Goal: Task Accomplishment & Management: Contribute content

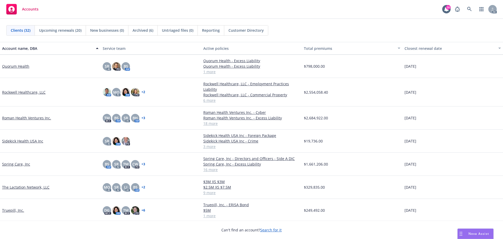
scroll to position [445, 0]
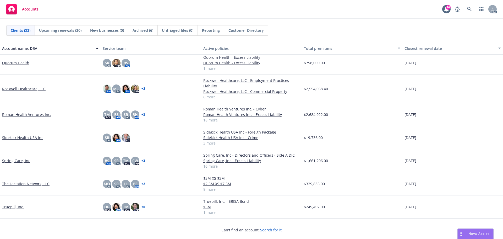
click at [35, 113] on link "Roman Health Ventures Inc." at bounding box center [26, 114] width 49 height 5
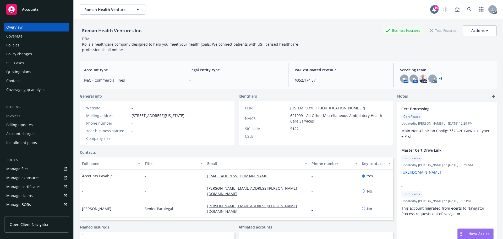
click at [14, 45] on div "Policies" at bounding box center [12, 45] width 13 height 8
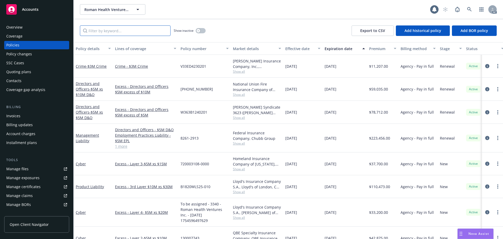
click at [123, 30] on input "Filter by keyword..." at bounding box center [125, 30] width 91 height 10
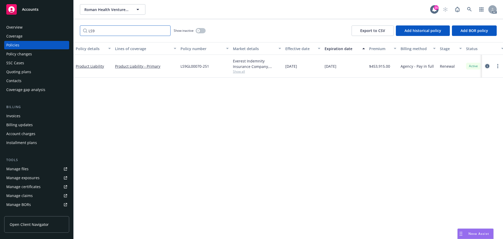
type input "LS9"
click at [486, 65] on icon "circleInformation" at bounding box center [487, 66] width 4 height 4
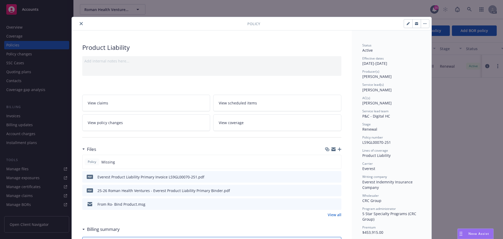
click at [339, 148] on icon "button" at bounding box center [340, 149] width 4 height 4
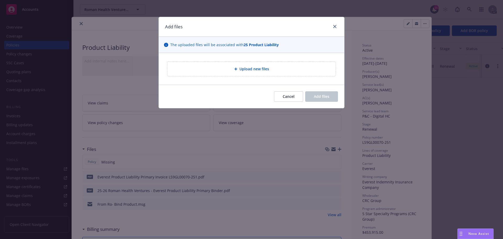
click at [253, 72] on div "Upload new files" at bounding box center [251, 69] width 168 height 14
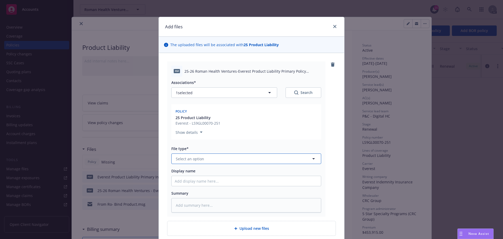
click at [206, 157] on button "Select an option" at bounding box center [246, 158] width 150 height 10
type input "pol"
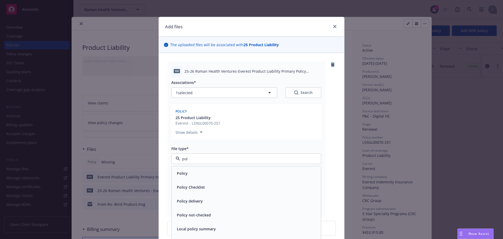
click at [186, 174] on div "Policy" at bounding box center [182, 173] width 14 height 8
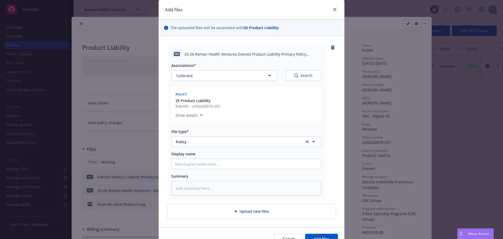
scroll to position [26, 0]
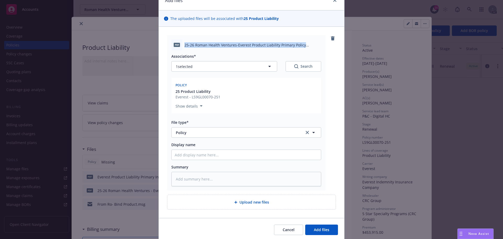
drag, startPoint x: 183, startPoint y: 45, endPoint x: 304, endPoint y: 46, distance: 120.2
click at [304, 46] on span "25-26 Roman Health Ventures-Everest Product Liability Primary Policy LS9GL00070…" at bounding box center [252, 44] width 137 height 5
copy span "25-26 Roman Health Ventures-Everest Product Liability Primary Policy"
click at [181, 156] on input "Display name" at bounding box center [246, 155] width 149 height 10
paste input "25-26 Roman Health Ventures-Everest Product Liability Primary Policy"
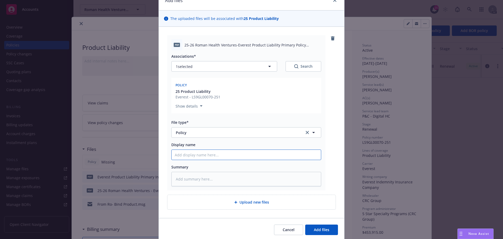
type textarea "x"
type input "25-26 Roman Health Ventures-Everest Product Liability Primary Policy"
type textarea "x"
type input "25-26 Roman Health Ventures-Everest Product Liability Primary Policy"
type textarea "x"
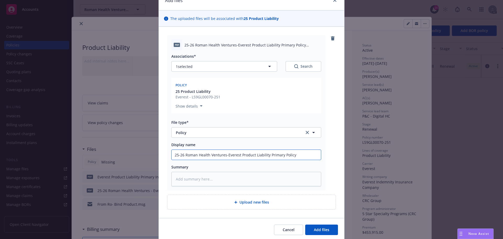
type input "25-26 Roman Health Ventures-Everest Product Liability Primary Policy #"
type textarea "x"
type input "25-26 Roman Health Ventures-Everest Product Liability Primary Policy #L"
type textarea "x"
type input "25-26 Roman Health Ventures-Everest Product Liability Primary Policy #LS"
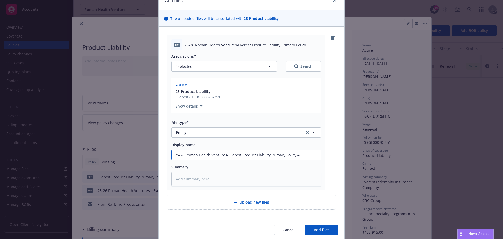
type textarea "x"
type input "25-26 Roman Health Ventures-Everest Product Liability Primary Policy #LS9"
type textarea "x"
type input "25-26 Roman Health Ventures-Everest Product Liability Primary Policy #LS9G"
type textarea "x"
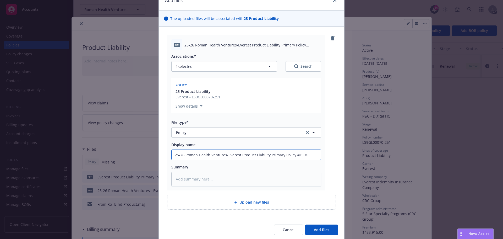
type input "25-26 Roman Health Ventures-Everest Product Liability Primary Policy #LS9GL"
type textarea "x"
type input "25-26 Roman Health Ventures-Everest Product Liability Primary Policy #LS9GL0"
type textarea "x"
type input "25-26 Roman Health Ventures-Everest Product Liability Primary Policy #LS9GL00"
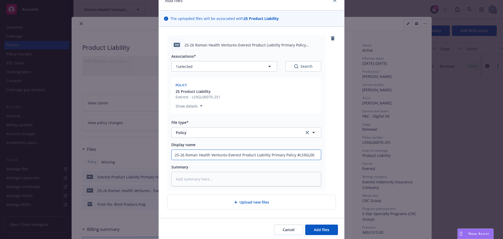
type textarea "x"
type input "25-26 Roman Health Ventures-Everest Product Liability Primary Policy #LS9GL000"
type textarea "x"
type input "25-26 Roman Health Ventures-Everest Product Liability Primary Policy #LS9GL0007"
type textarea "x"
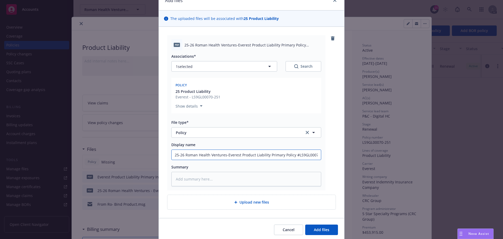
type input "25-26 Roman Health Ventures-Everest Product Liability Primary Policy #LS9GL00070"
type textarea "x"
type input "25-26 Roman Health Ventures-Everest Product Liability Primary Policy #LS9GL0007…"
type textarea "x"
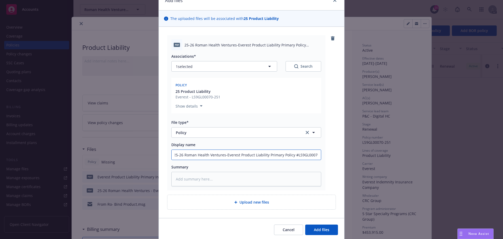
type input "25-26 Roman Health Ventures-Everest Product Liability Primary Policy #LS9GL0007…"
type textarea "x"
type input "25-26 Roman Health Ventures-Everest Product Liability Primary Policy #LS9GL0007…"
type textarea "x"
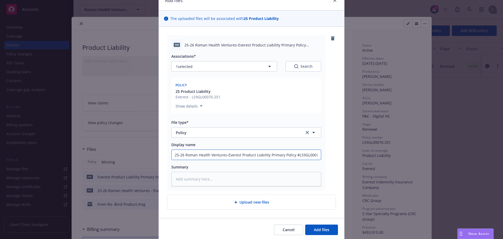
drag, startPoint x: 317, startPoint y: 153, endPoint x: 151, endPoint y: 149, distance: 166.4
click at [151, 149] on div "Add files The uploaded files will be associated with 25 Product Liability pdf 2…" at bounding box center [251, 119] width 503 height 239
type input "25-26 Roman Health Ventures-Everest Product Liability Primary Policy #LS9GL0007…"
click at [189, 177] on textarea at bounding box center [246, 179] width 150 height 14
paste textarea "25-26 Roman Health Ventures-Everest Product Liability Primary Policy #LS9GL0007…"
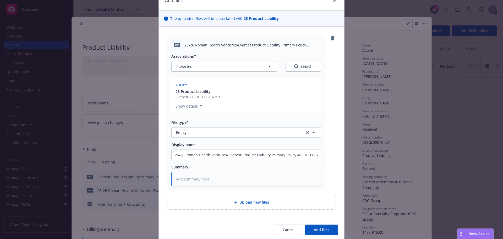
type textarea "x"
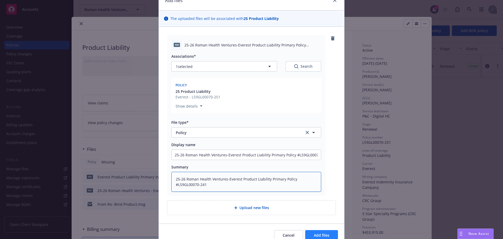
type textarea "25-26 Roman Health Ventures-Everest Product Liability Primary Policy #LS9GL0007…"
click at [317, 233] on span "Add files" at bounding box center [321, 234] width 15 height 5
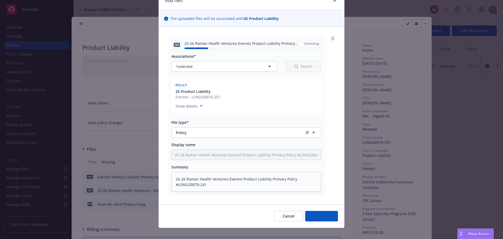
type textarea "x"
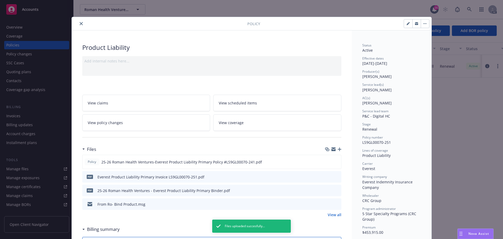
click at [80, 24] on icon "close" at bounding box center [81, 23] width 3 height 3
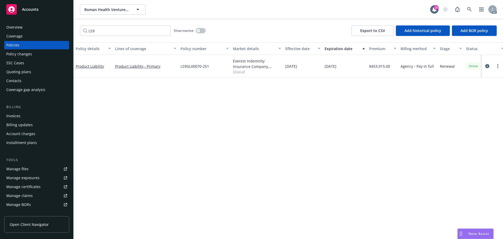
click at [135, 214] on div "Policy details Lines of coverage Policy number Market details Effective date Ex…" at bounding box center [288, 140] width 429 height 196
click at [32, 10] on span "Accounts" at bounding box center [30, 9] width 16 height 4
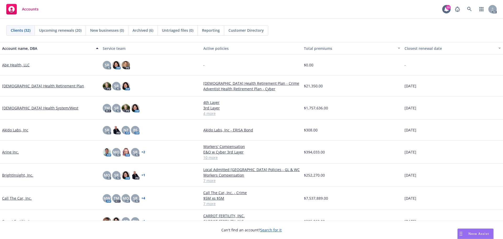
click at [10, 152] on link "Arine Inc." at bounding box center [10, 151] width 17 height 5
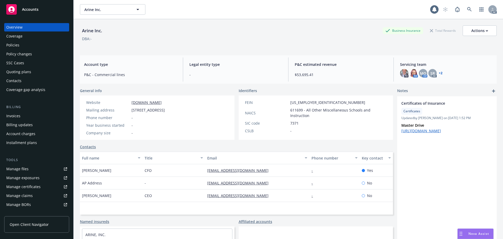
click at [16, 45] on div "Policies" at bounding box center [12, 45] width 13 height 8
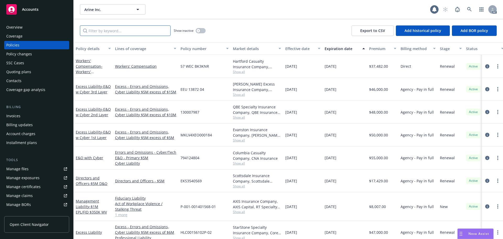
click at [123, 29] on input "Filter by keyword..." at bounding box center [125, 30] width 91 height 10
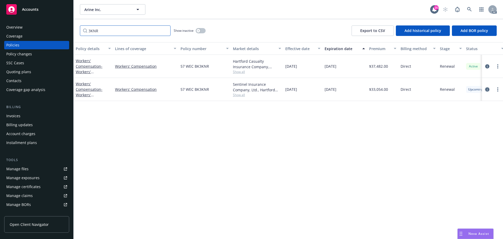
type input "3KNR"
click at [487, 89] on icon "circleInformation" at bounding box center [487, 89] width 4 height 4
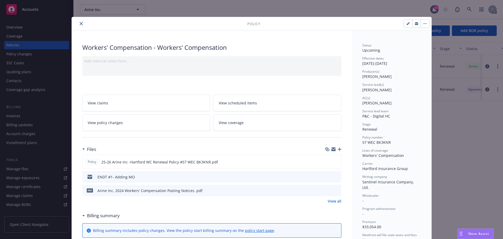
click at [80, 23] on icon "close" at bounding box center [81, 23] width 3 height 3
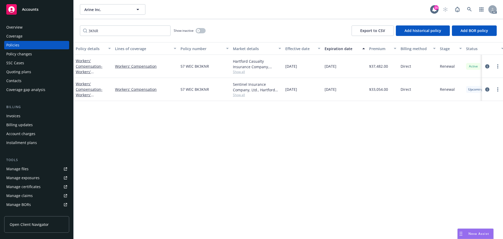
click at [41, 12] on div "Accounts" at bounding box center [36, 9] width 61 height 10
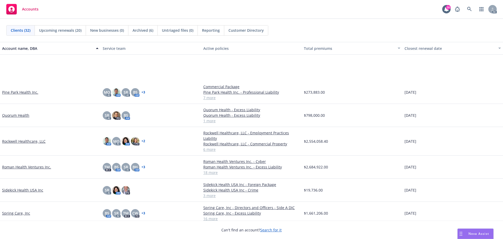
scroll to position [471, 0]
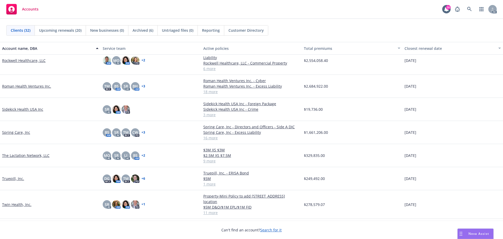
click at [16, 133] on link "Spring Care, Inc" at bounding box center [16, 131] width 28 height 5
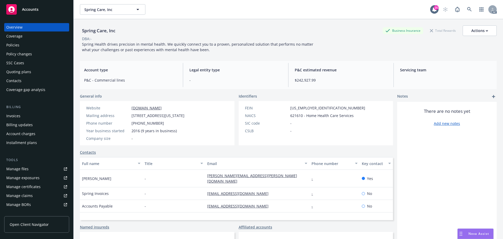
click at [18, 46] on div "Policies" at bounding box center [12, 45] width 13 height 8
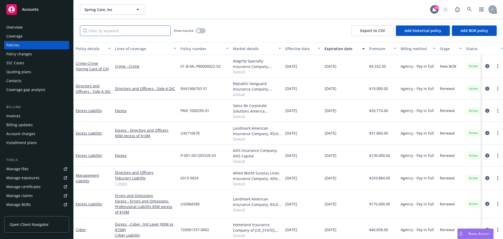
click at [113, 30] on input "Filter by keyword..." at bounding box center [125, 30] width 91 height 10
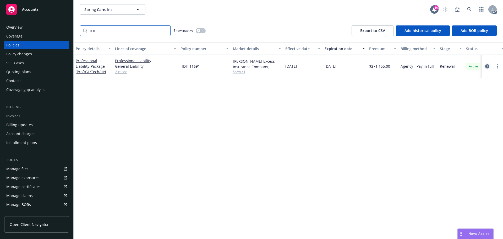
type input "HDH"
click at [487, 65] on icon "circleInformation" at bounding box center [487, 66] width 4 height 4
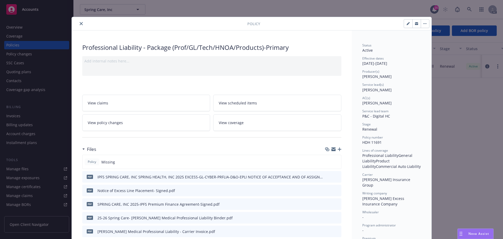
click at [338, 148] on icon "button" at bounding box center [340, 149] width 4 height 4
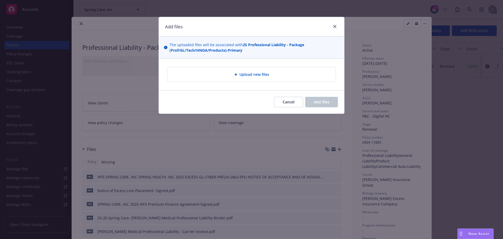
click at [258, 76] on span "Upload new files" at bounding box center [254, 73] width 30 height 5
type textarea "x"
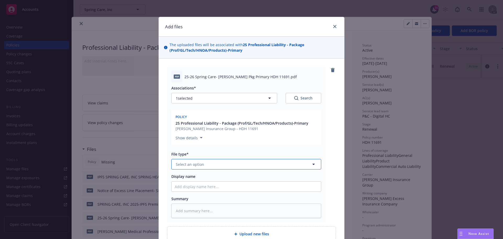
click at [196, 161] on button "Select an option" at bounding box center [246, 164] width 150 height 10
type input "pol"
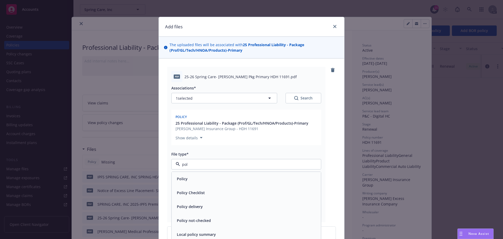
click at [190, 177] on div "Policy" at bounding box center [246, 179] width 143 height 8
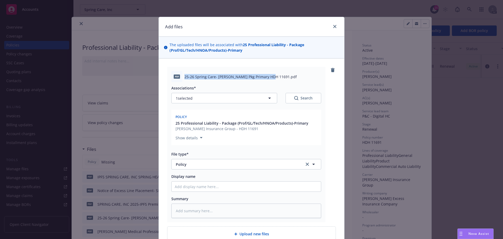
drag, startPoint x: 183, startPoint y: 76, endPoint x: 269, endPoint y: 76, distance: 86.4
click at [269, 76] on span "25-26 Spring Care- [PERSON_NAME] Pkg Primary HDH 11691.pdf" at bounding box center [240, 76] width 112 height 5
copy span "25-26 Spring Care- [PERSON_NAME] Pkg Primary HDH 11691"
click at [191, 186] on input "Display name" at bounding box center [246, 186] width 149 height 10
paste input "25-26 Spring Care- [PERSON_NAME] Pkg Primary HDH 11691"
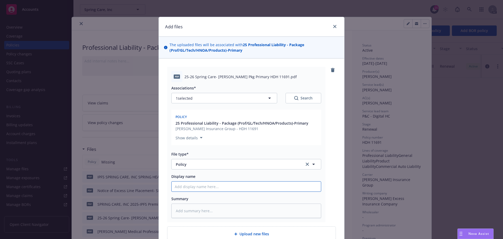
type textarea "x"
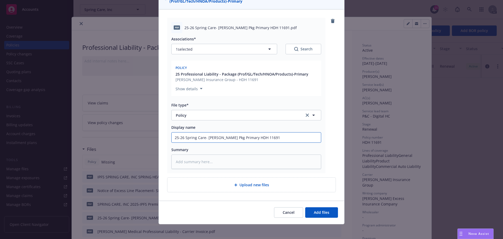
scroll to position [51, 0]
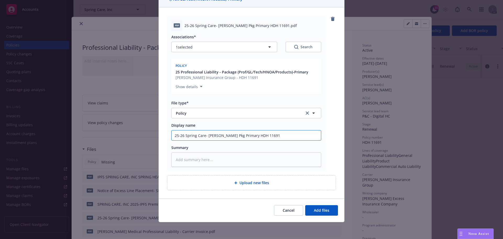
type input "25-26 Spring Care- [PERSON_NAME] Pkg Primary HDH 11691"
click at [182, 157] on textarea at bounding box center [246, 159] width 150 height 14
paste textarea "25-26 Spring Care- [PERSON_NAME] Pkg Primary HDH 11691"
type textarea "x"
type textarea "25-26 Spring Care- [PERSON_NAME] Pkg Primary HDH 11691"
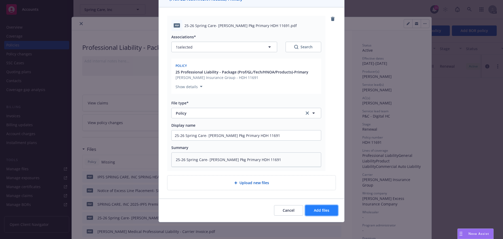
click at [316, 208] on span "Add files" at bounding box center [321, 209] width 15 height 5
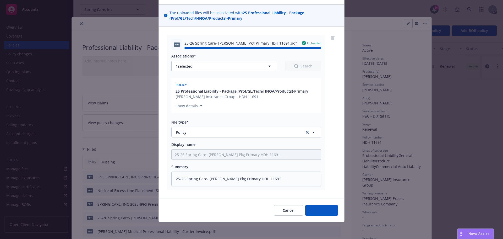
type textarea "x"
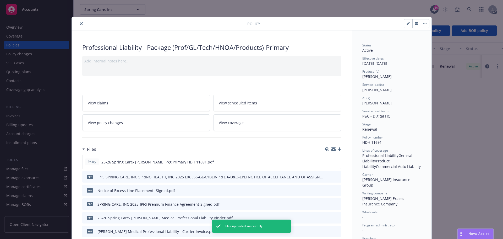
click at [80, 23] on icon "close" at bounding box center [81, 23] width 3 height 3
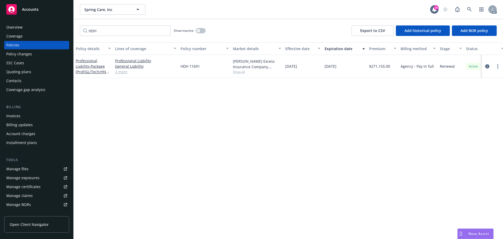
click at [35, 9] on span "Accounts" at bounding box center [30, 9] width 16 height 4
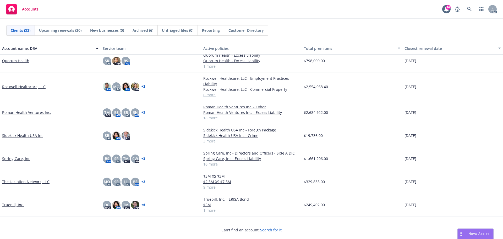
scroll to position [471, 0]
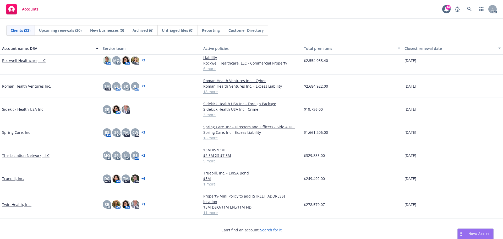
click at [20, 132] on link "Spring Care, Inc" at bounding box center [16, 131] width 28 height 5
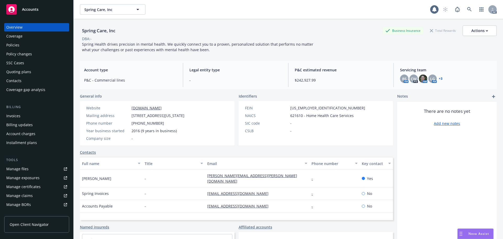
click at [19, 46] on div "Policies" at bounding box center [12, 45] width 13 height 8
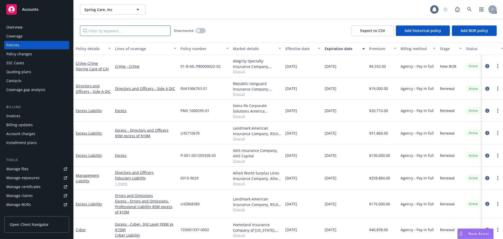
click at [92, 30] on input "Filter by keyword..." at bounding box center [125, 30] width 91 height 10
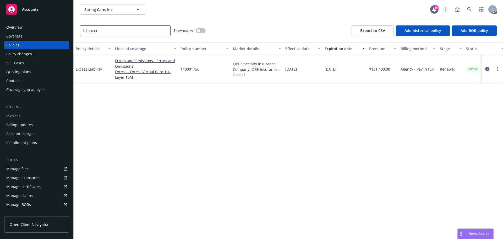
type input "1400"
click at [486, 68] on icon "circleInformation" at bounding box center [487, 69] width 4 height 4
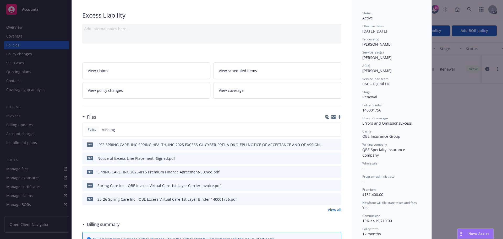
scroll to position [79, 0]
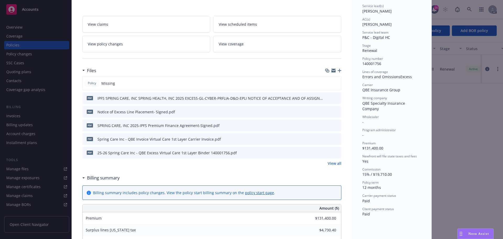
click at [333, 163] on link "View all" at bounding box center [335, 162] width 14 height 5
